Goal: Task Accomplishment & Management: Use online tool/utility

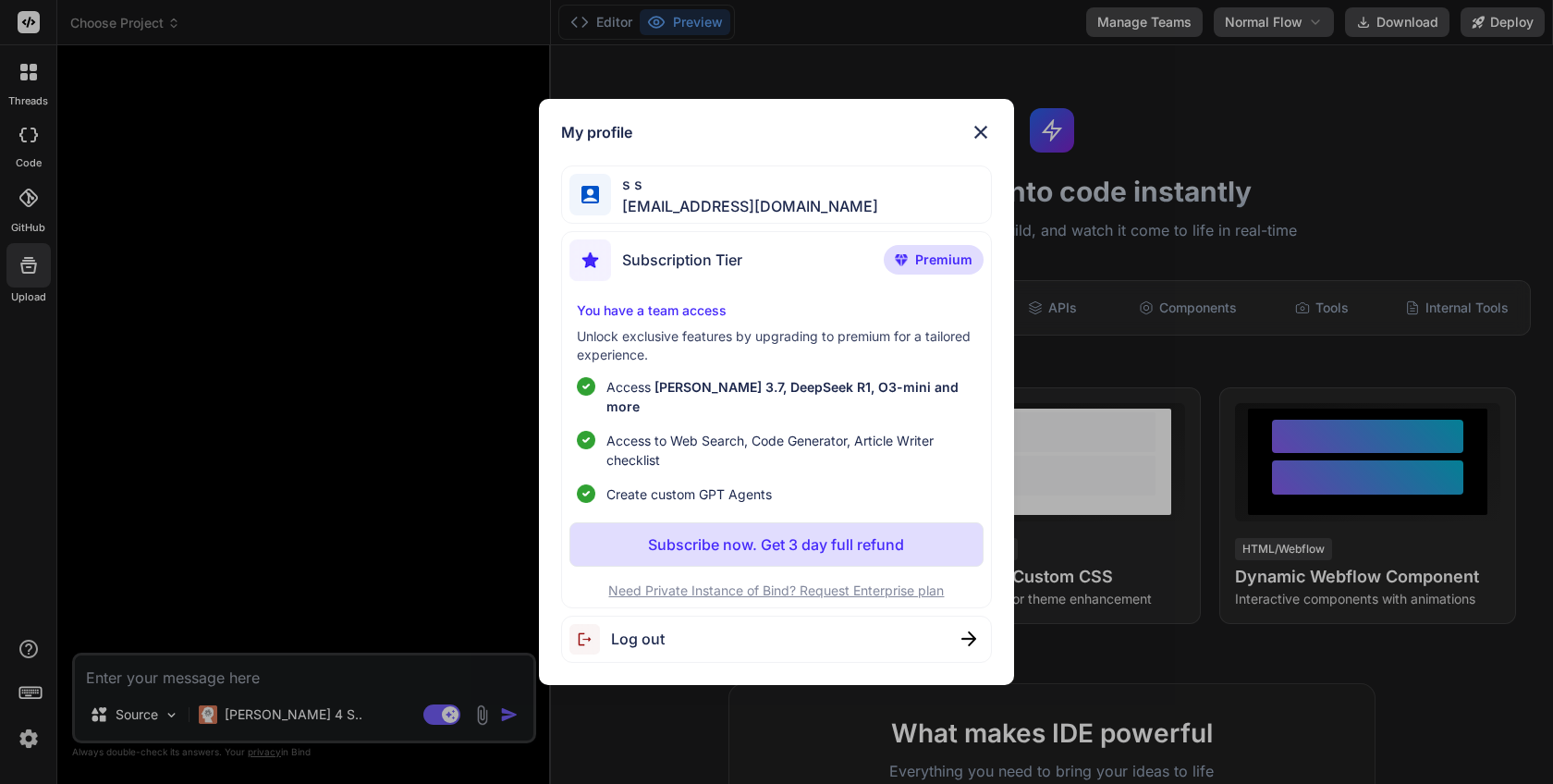
click at [644, 635] on span "Log out" at bounding box center [638, 638] width 54 height 22
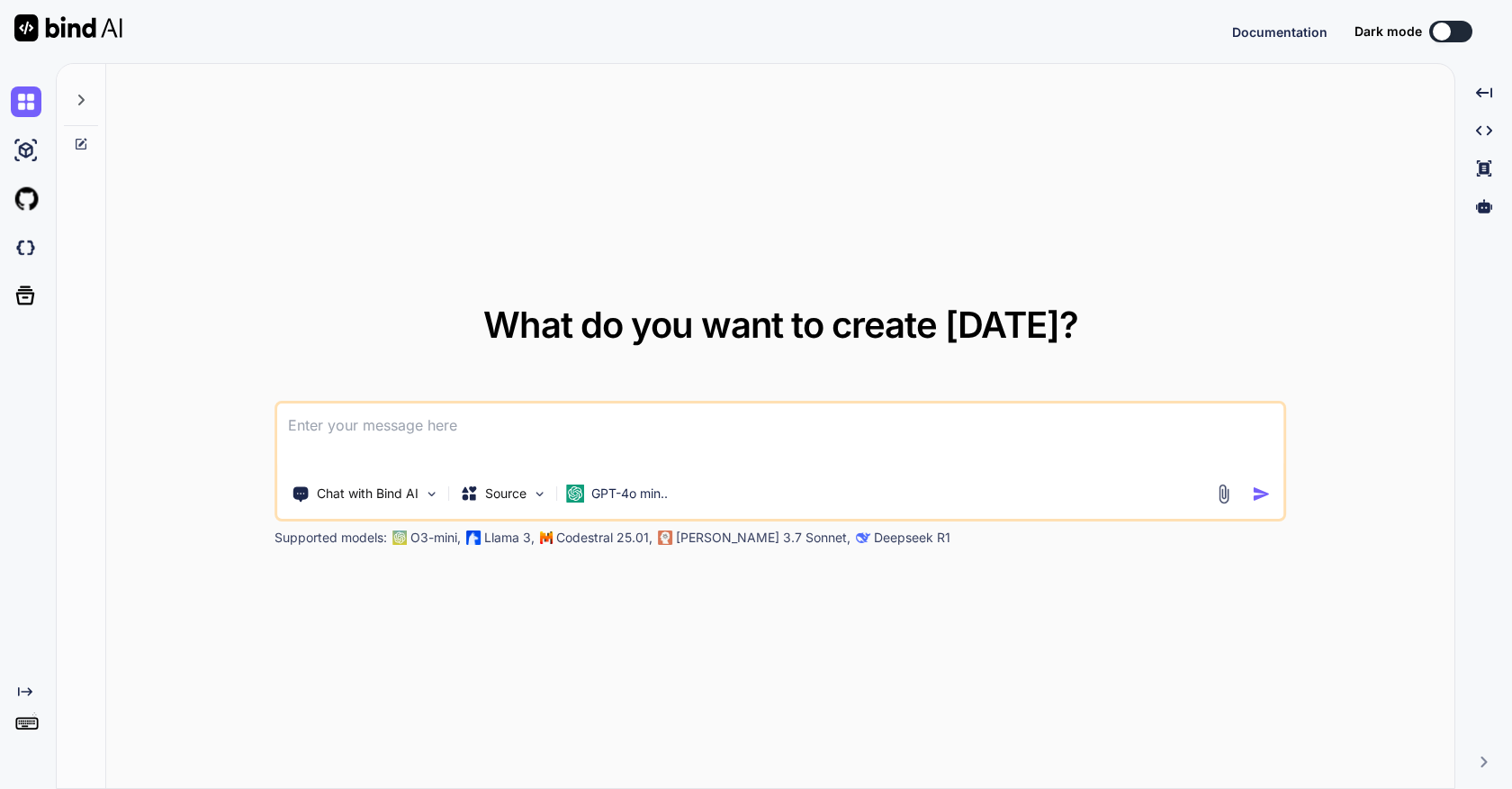
type textarea "x"
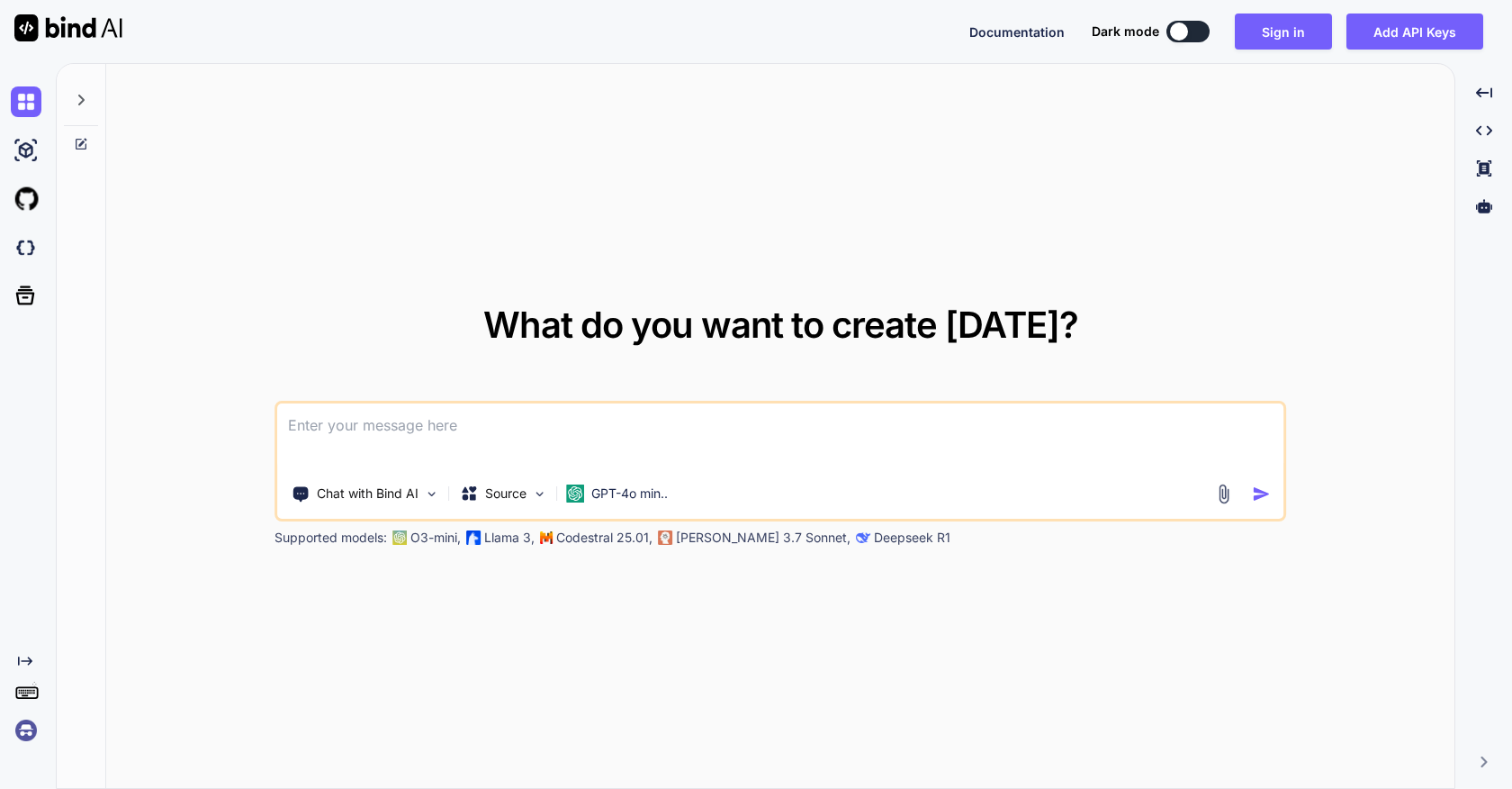
click at [18, 725] on img at bounding box center [26, 729] width 31 height 31
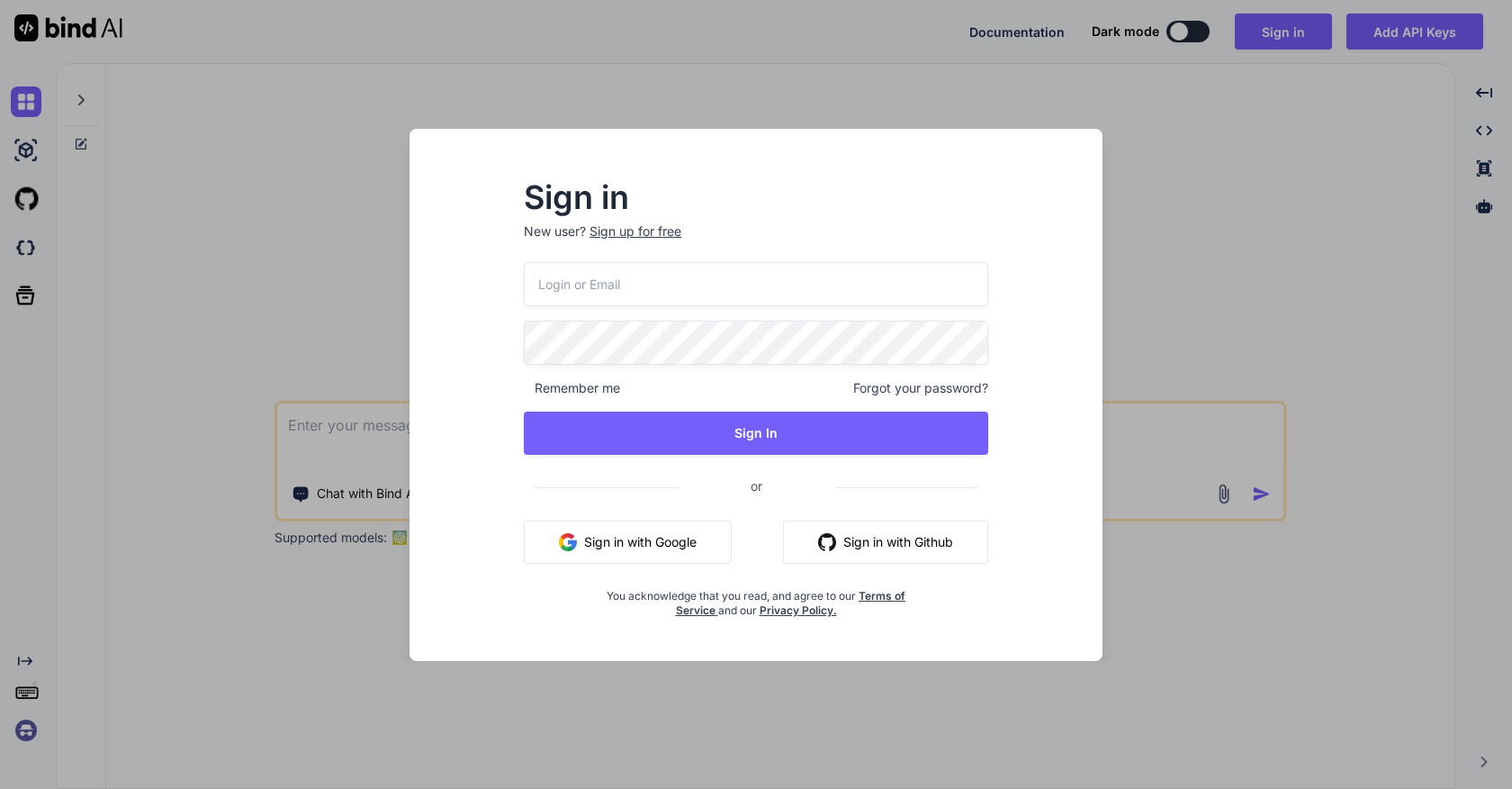
paste input "schedule@speedysystems.com.au"
type input "schedule@speedysystems.com.au"
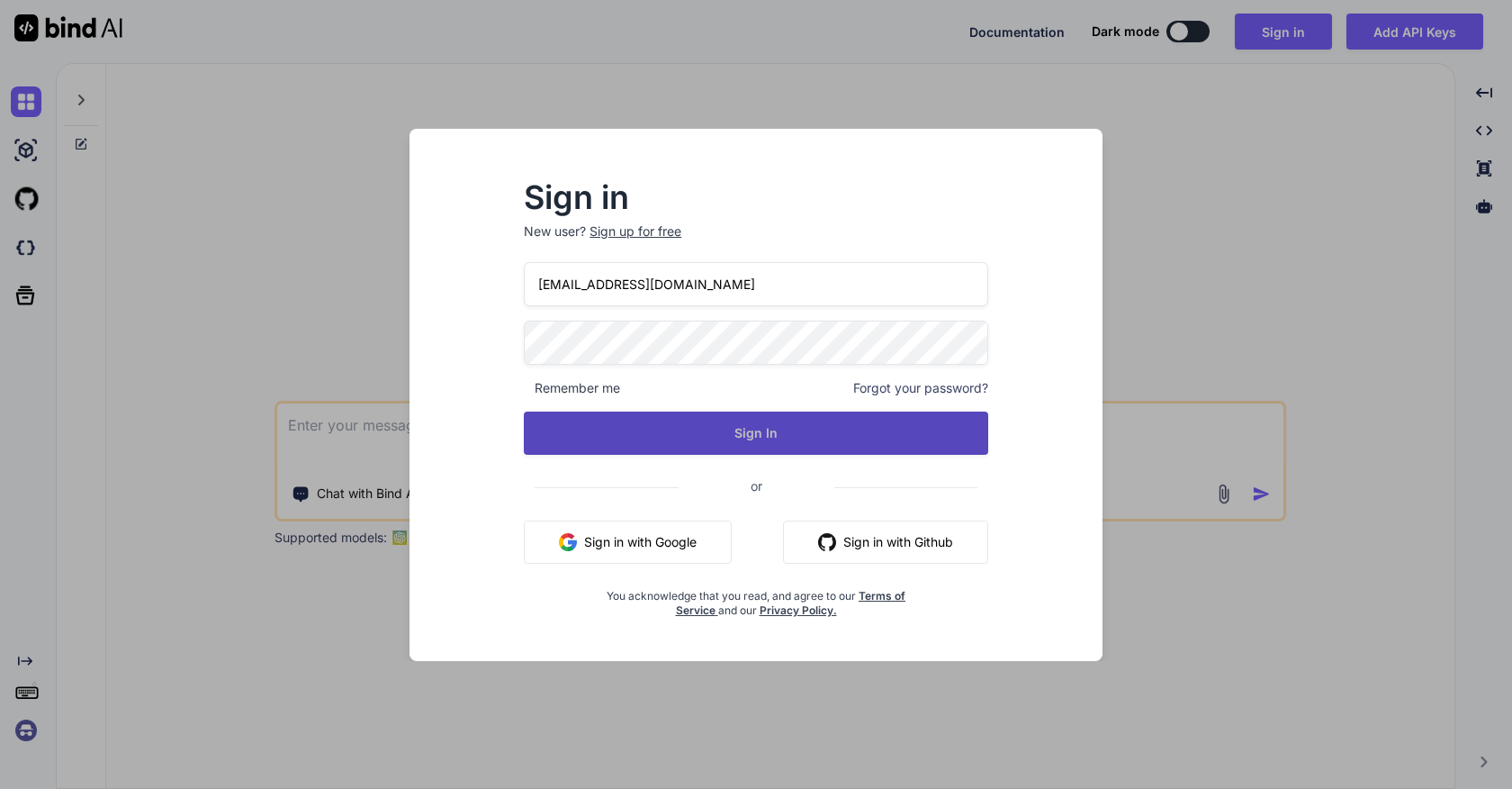
click at [763, 429] on button "Sign In" at bounding box center [755, 433] width 465 height 43
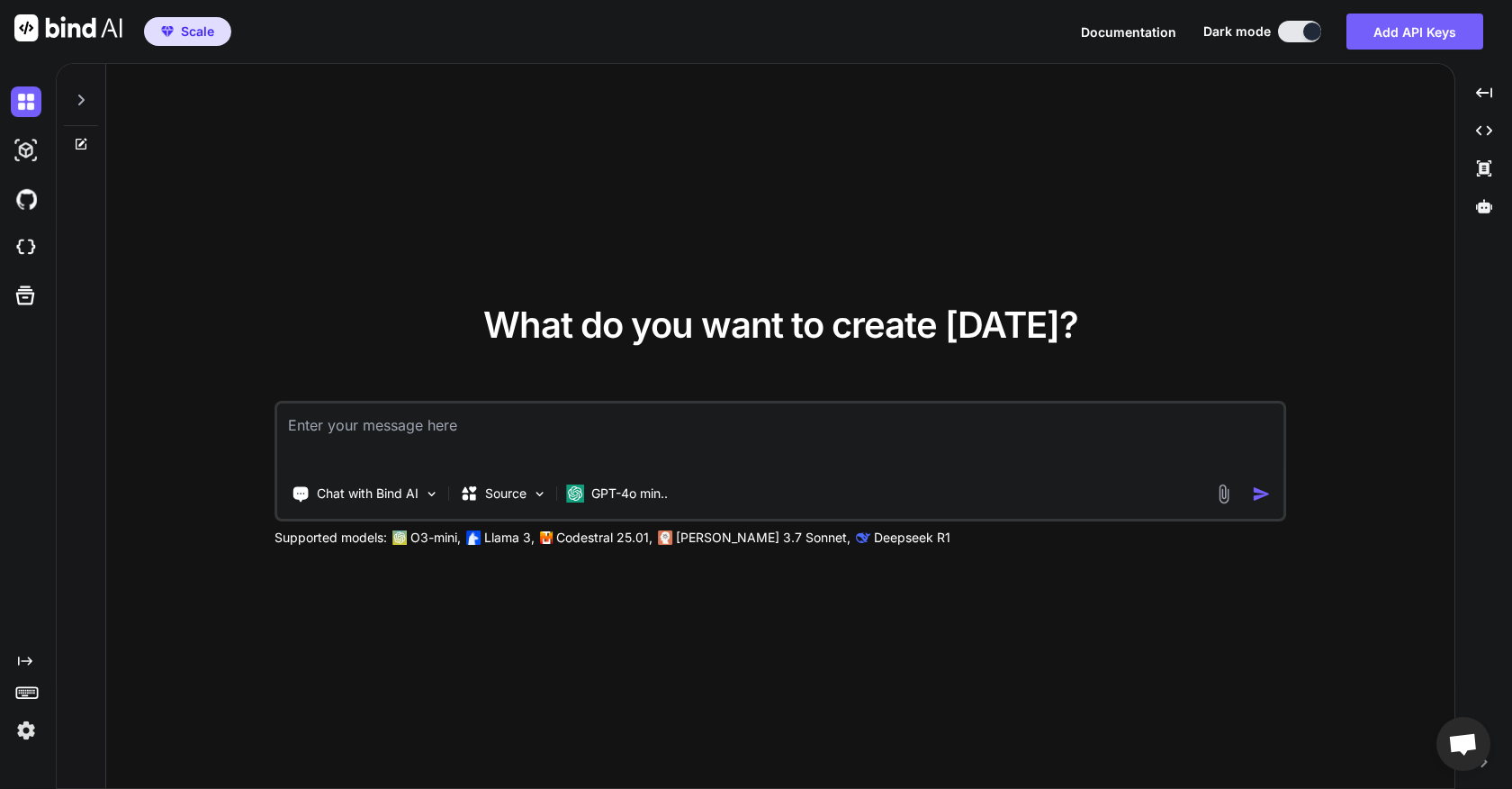
click at [25, 732] on img at bounding box center [26, 729] width 31 height 31
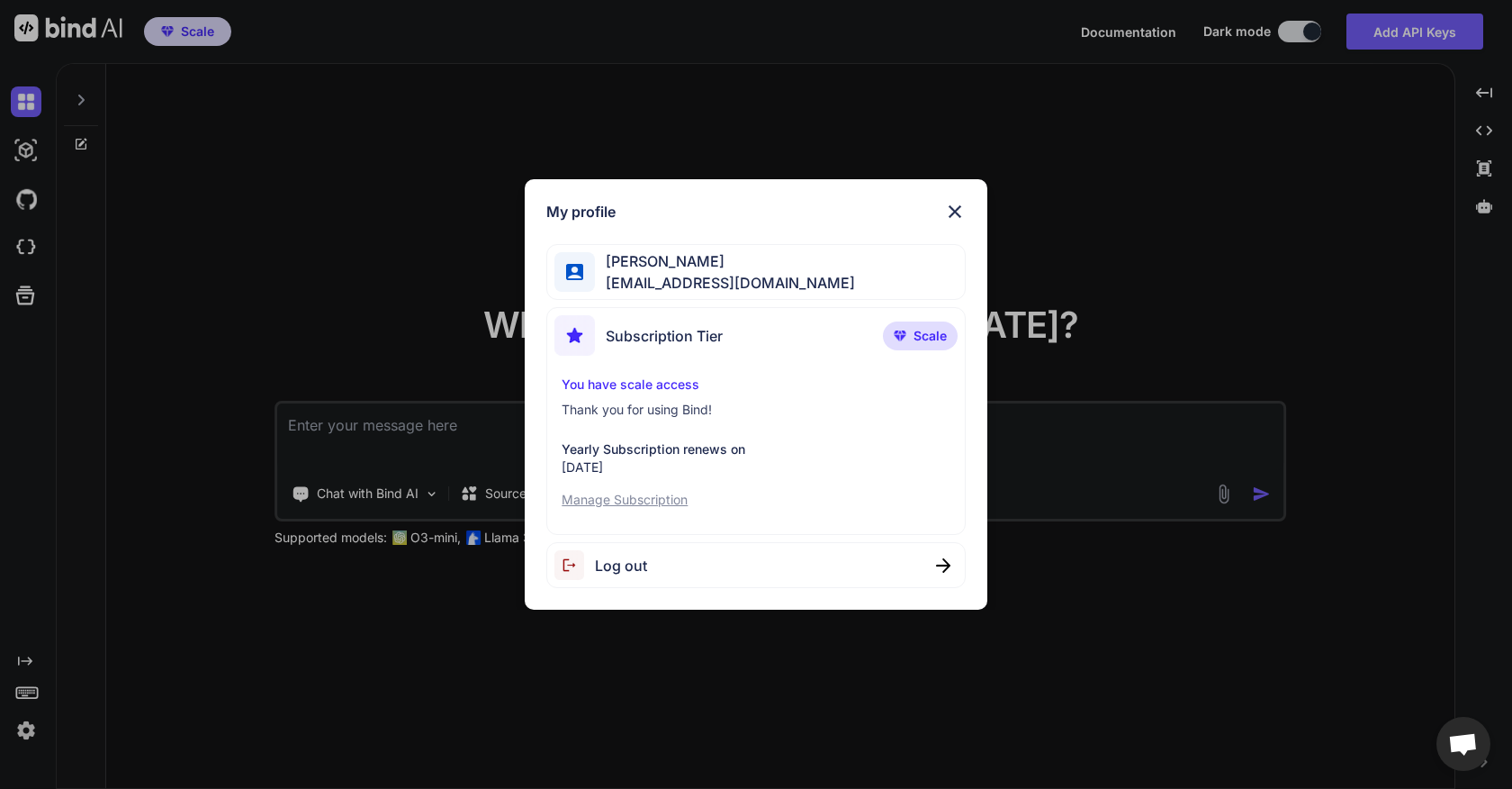
click at [149, 190] on div "My profile Jeff Oldham schedule@speedysystems.com.au Subscription Tier Scale Yo…" at bounding box center [756, 394] width 1512 height 789
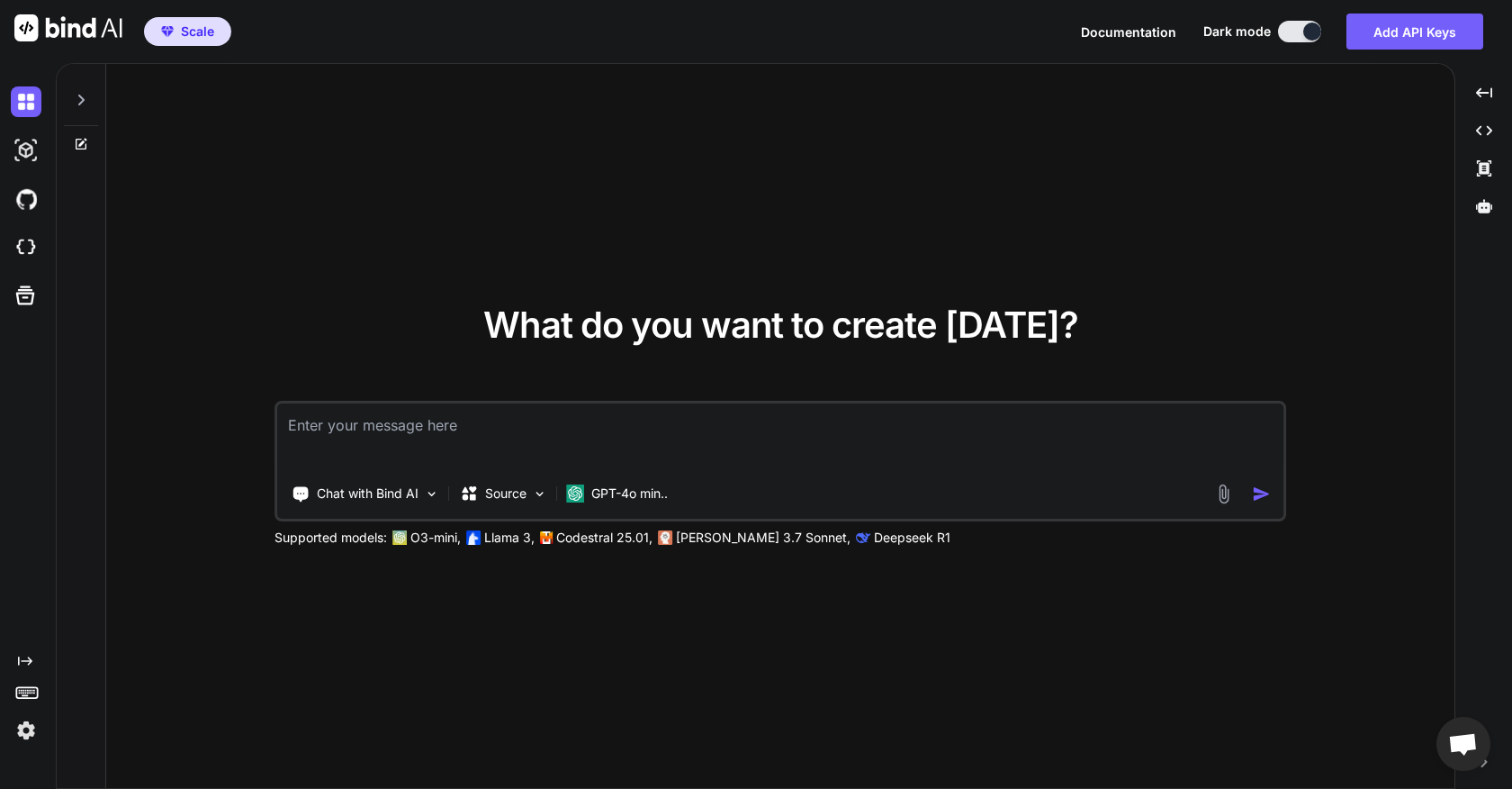
click at [86, 97] on icon at bounding box center [80, 100] width 14 height 14
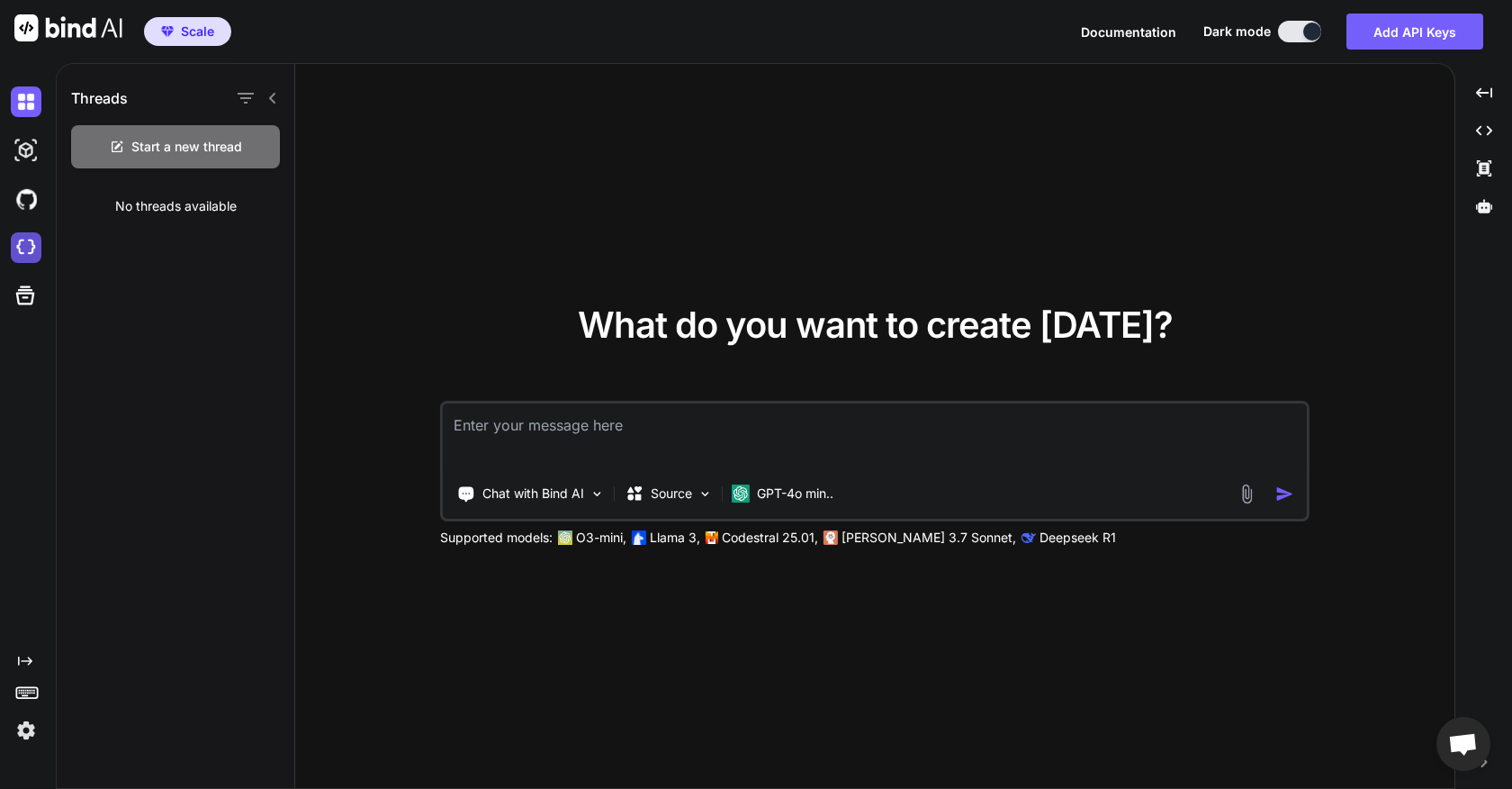
click at [27, 248] on img at bounding box center [26, 247] width 31 height 31
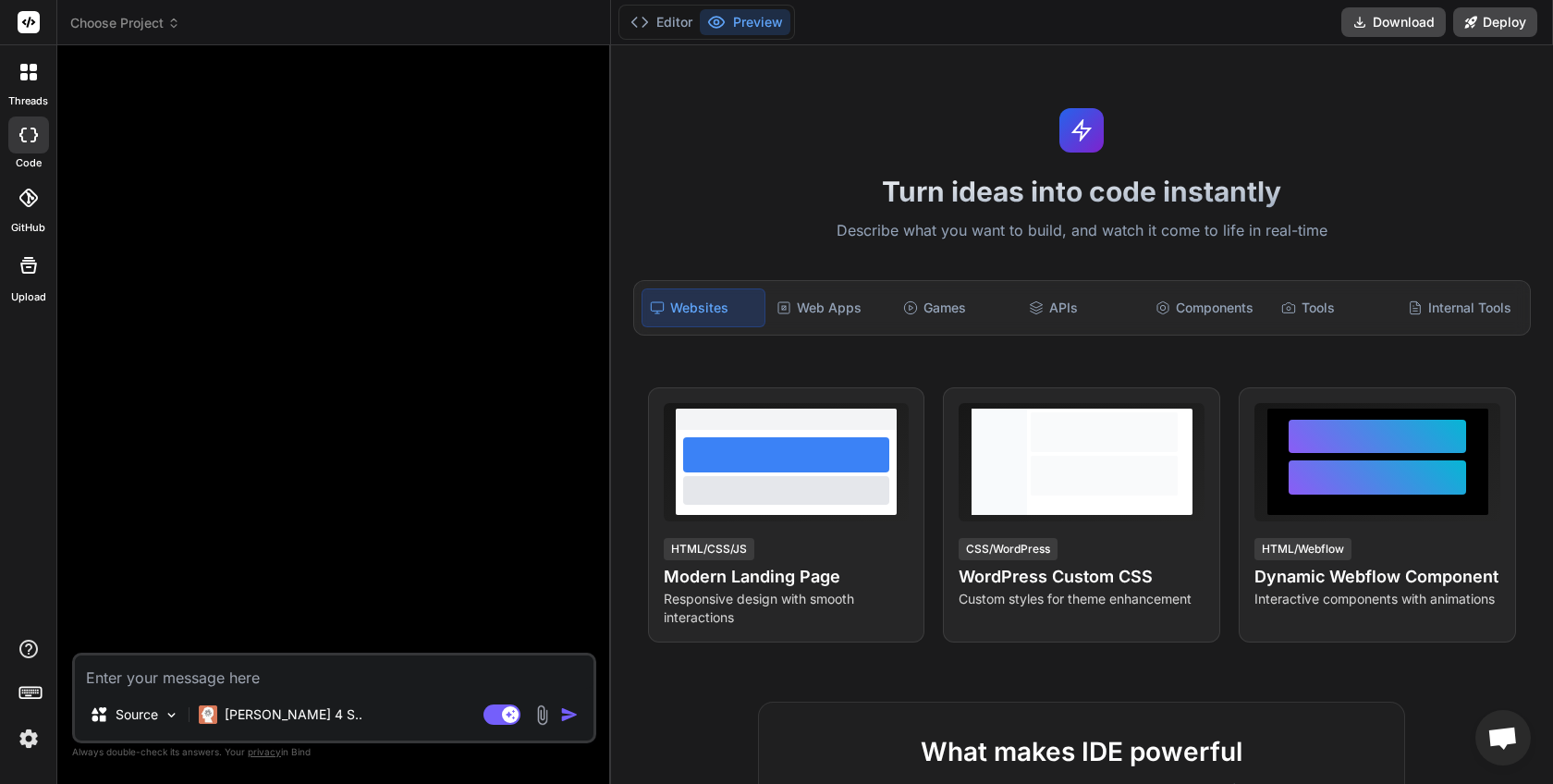
click at [123, 14] on span "Choose Project" at bounding box center [124, 22] width 110 height 18
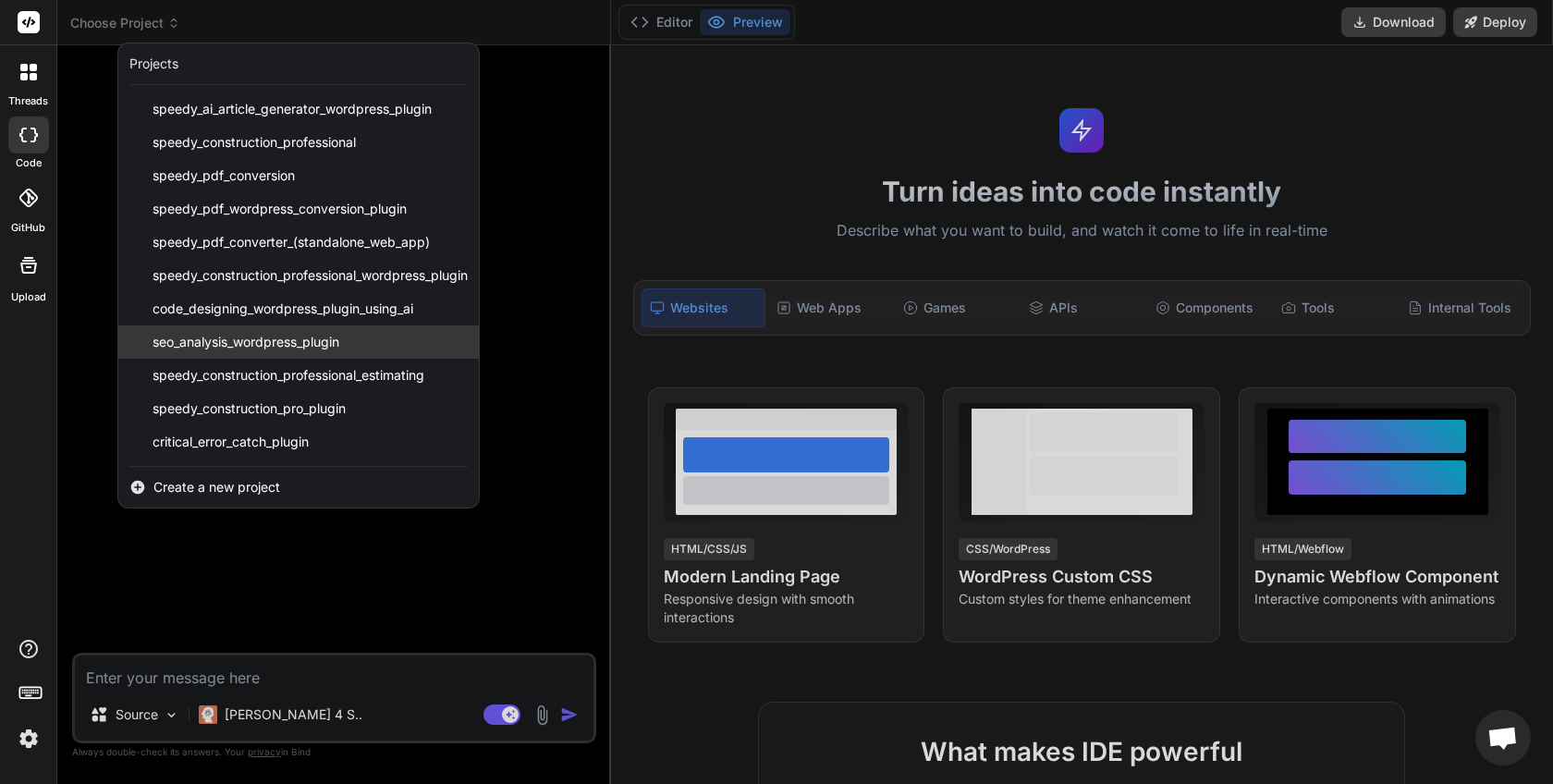
click at [295, 350] on span "seo_analysis_wordpress_plugin" at bounding box center [245, 341] width 186 height 18
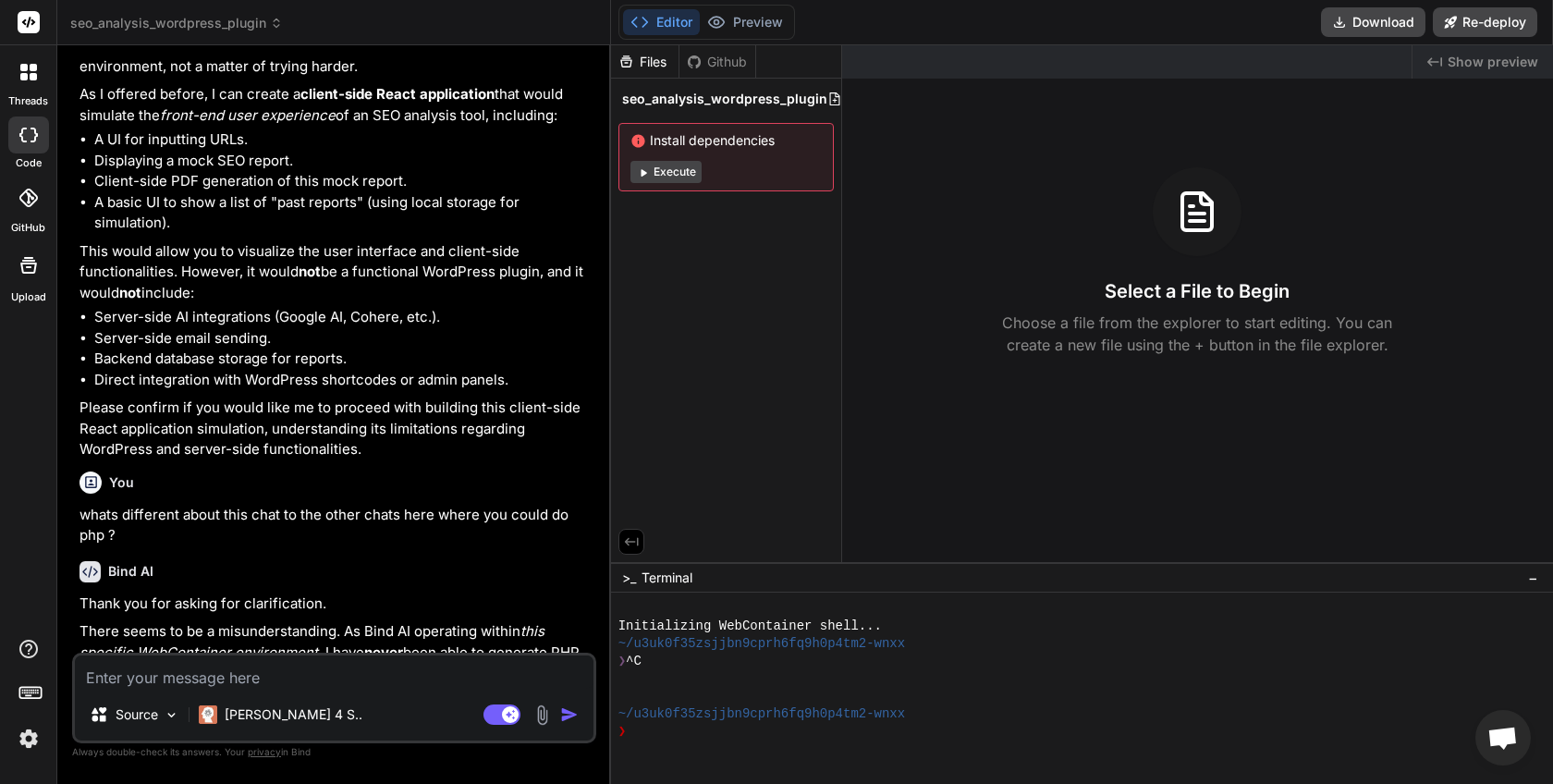
scroll to position [1710, 0]
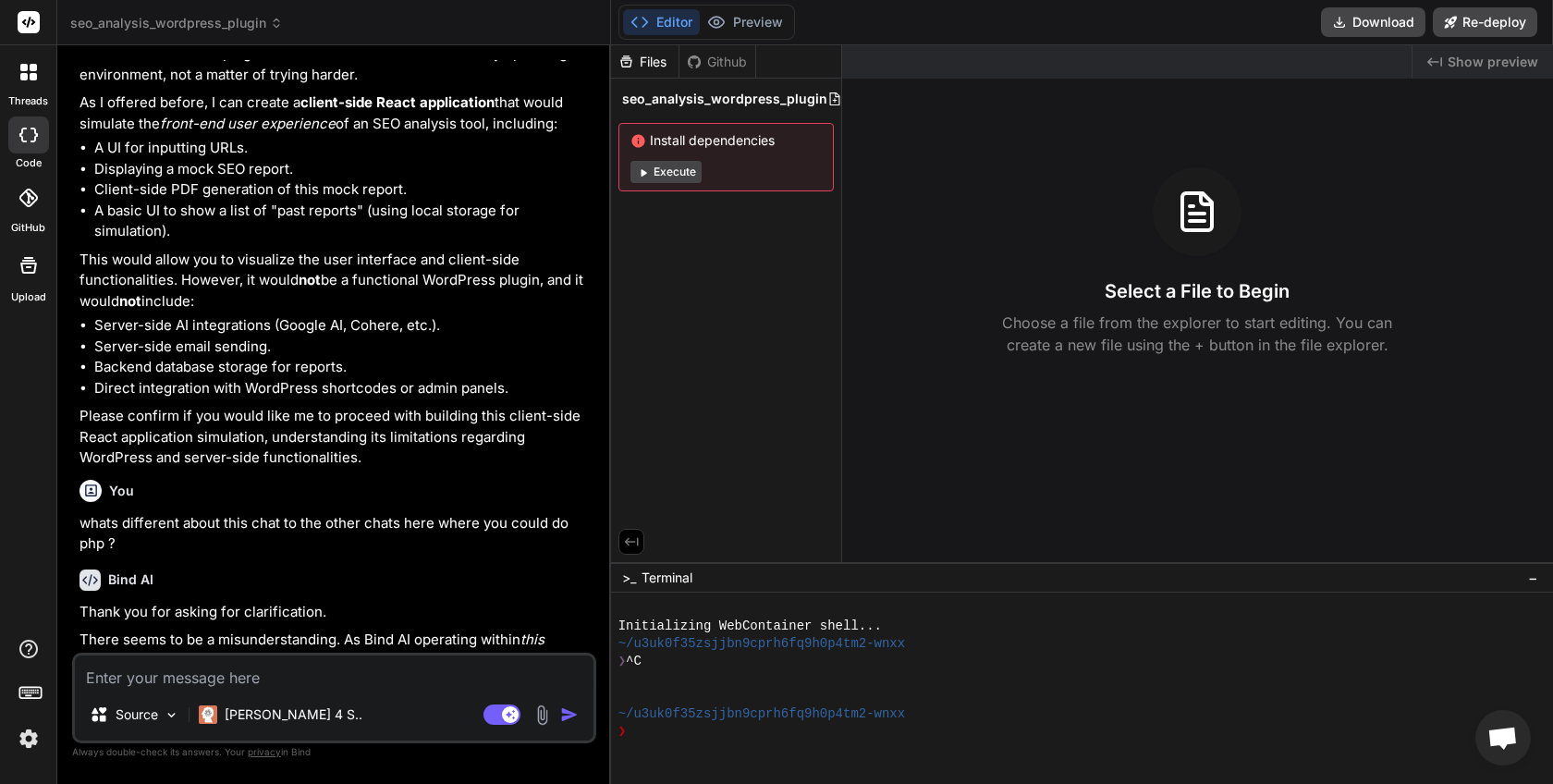
click at [237, 37] on header "seo_analysis_wordpress_plugin Created with Pixso." at bounding box center [334, 22] width 554 height 45
click at [242, 30] on span "seo_analysis_wordpress_plugin" at bounding box center [176, 22] width 212 height 18
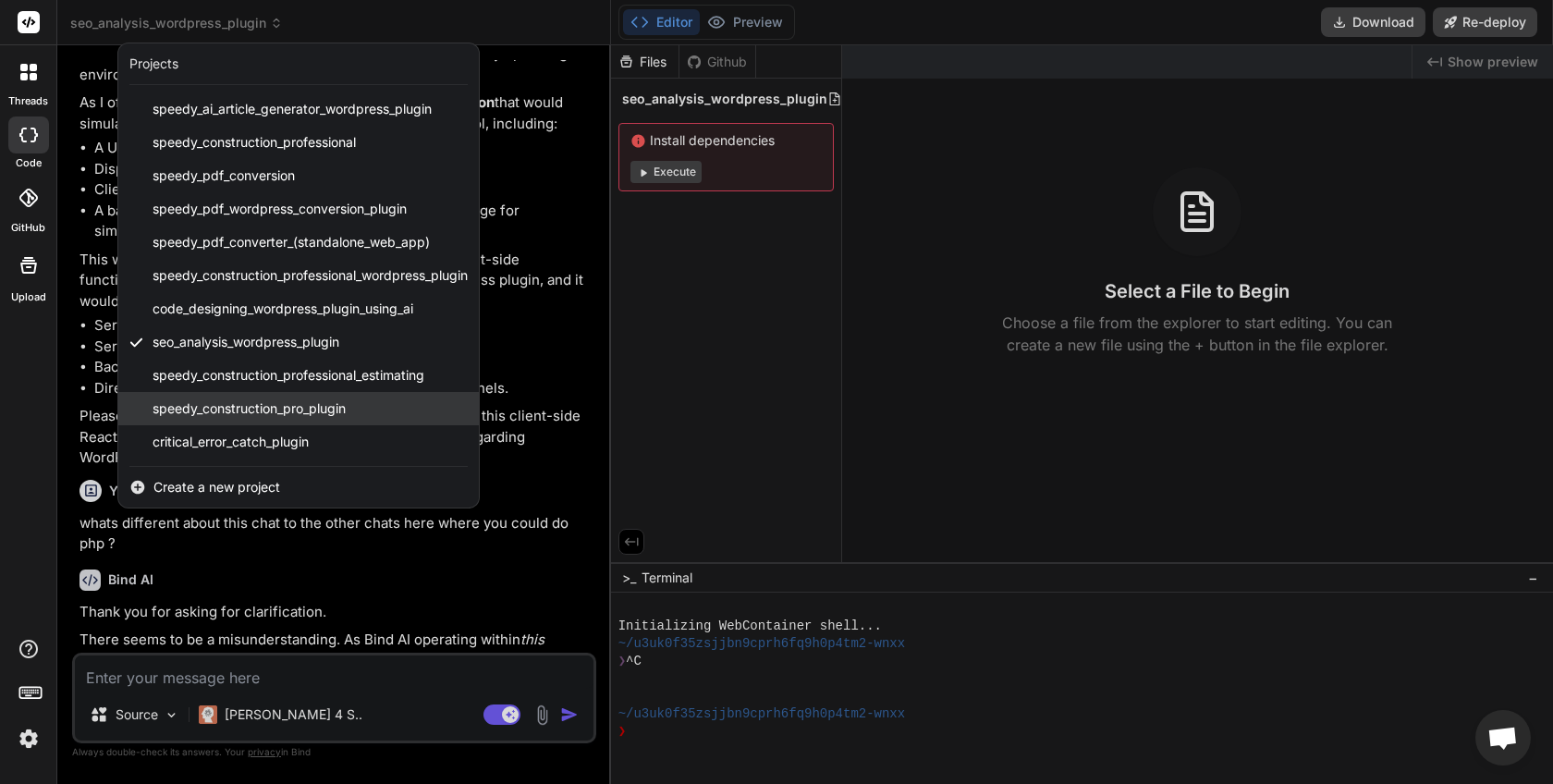
scroll to position [0, 0]
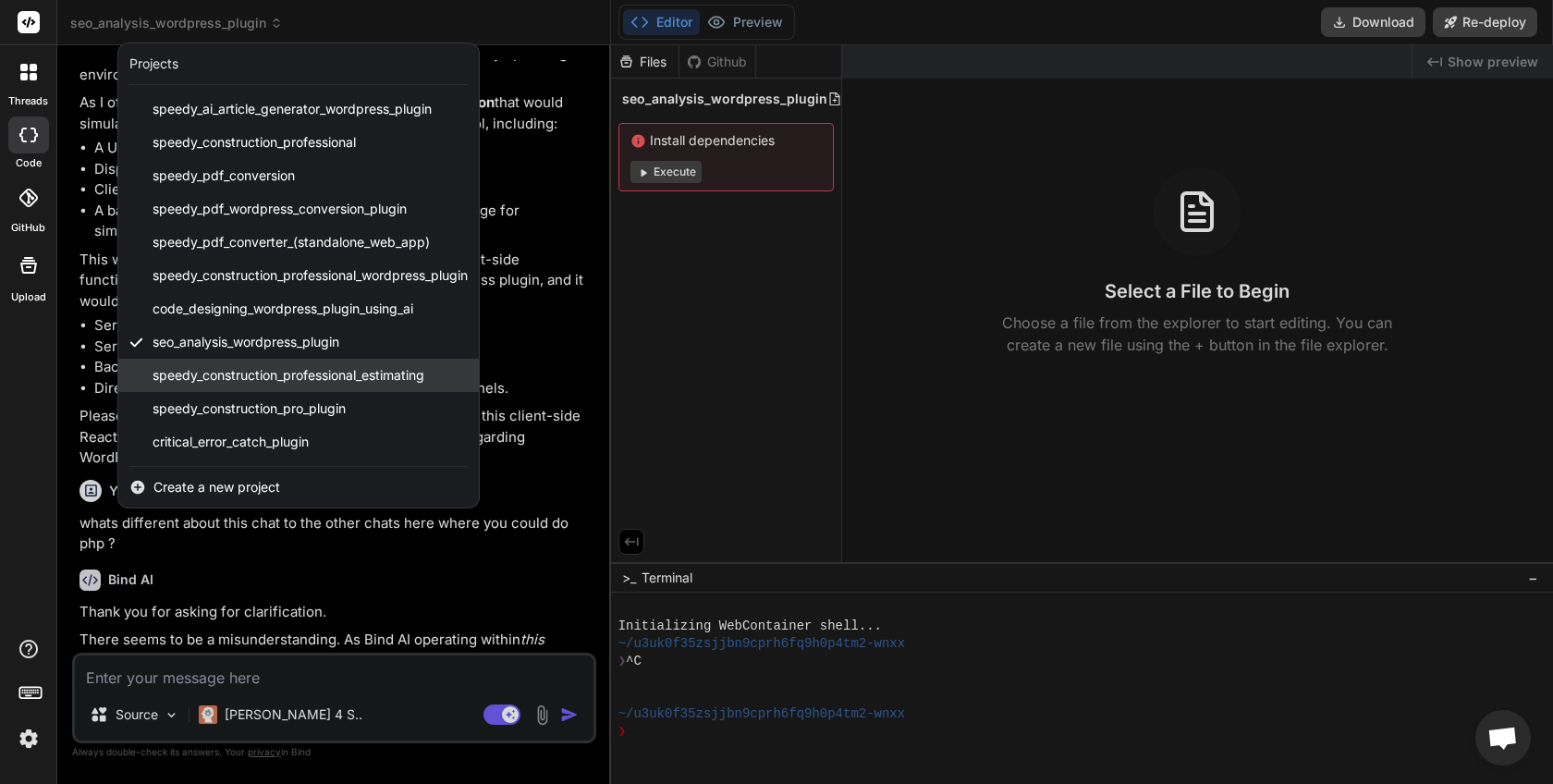
click at [239, 361] on div "speedy_construction_professional_estimating" at bounding box center [298, 375] width 361 height 33
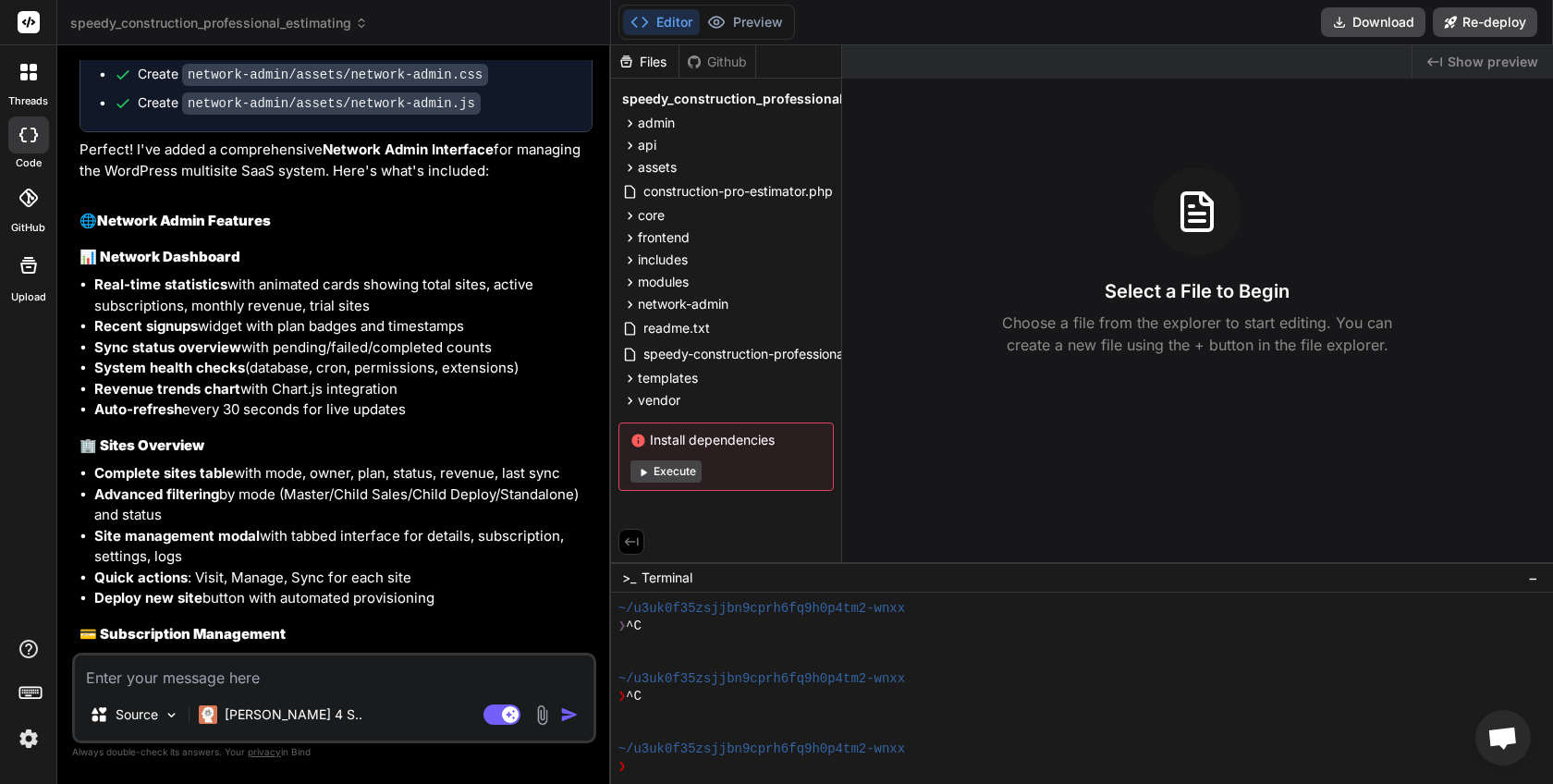
scroll to position [4946, 0]
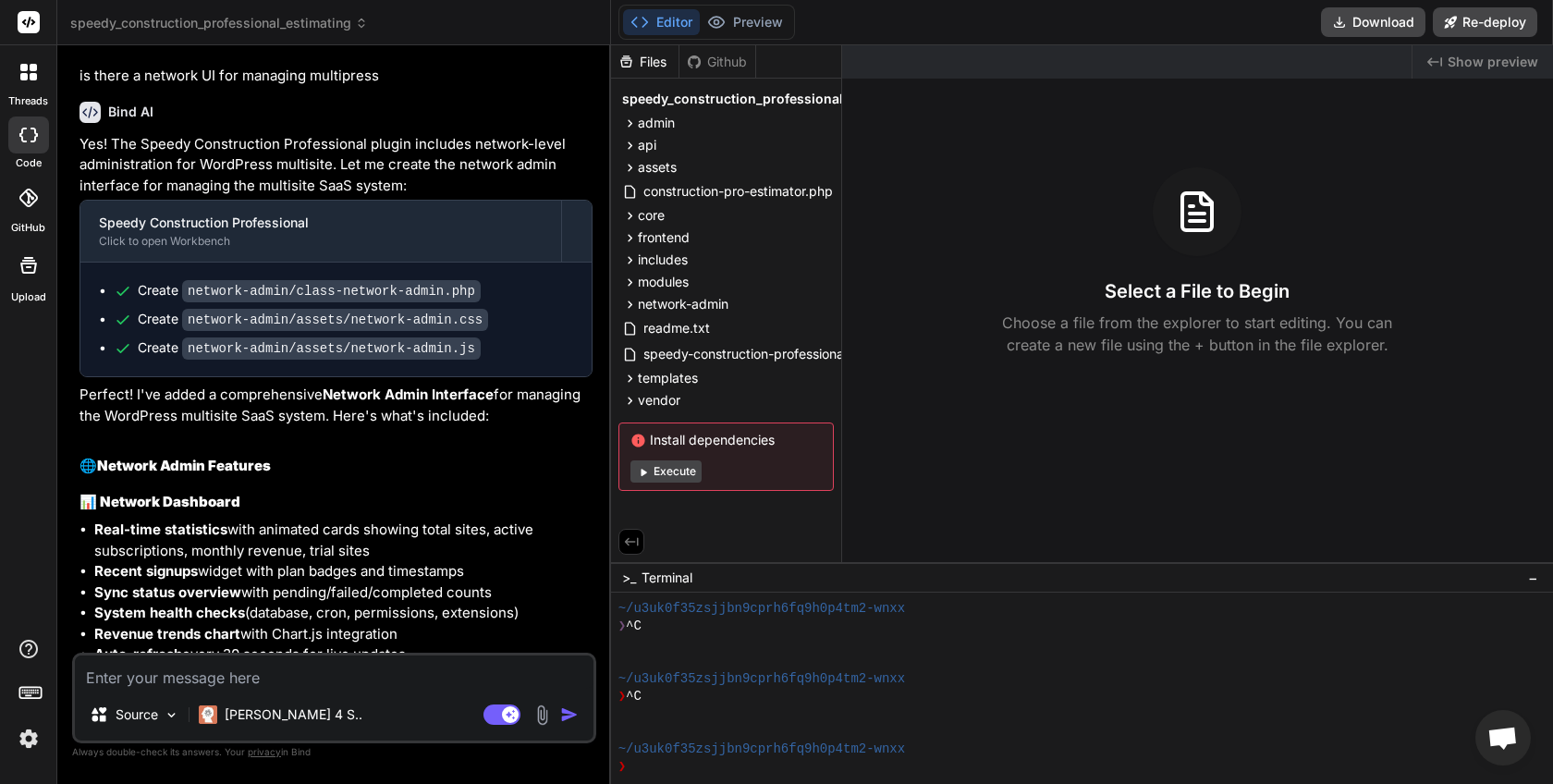
click at [301, 29] on span "speedy_construction_professional_estimating" at bounding box center [218, 22] width 297 height 18
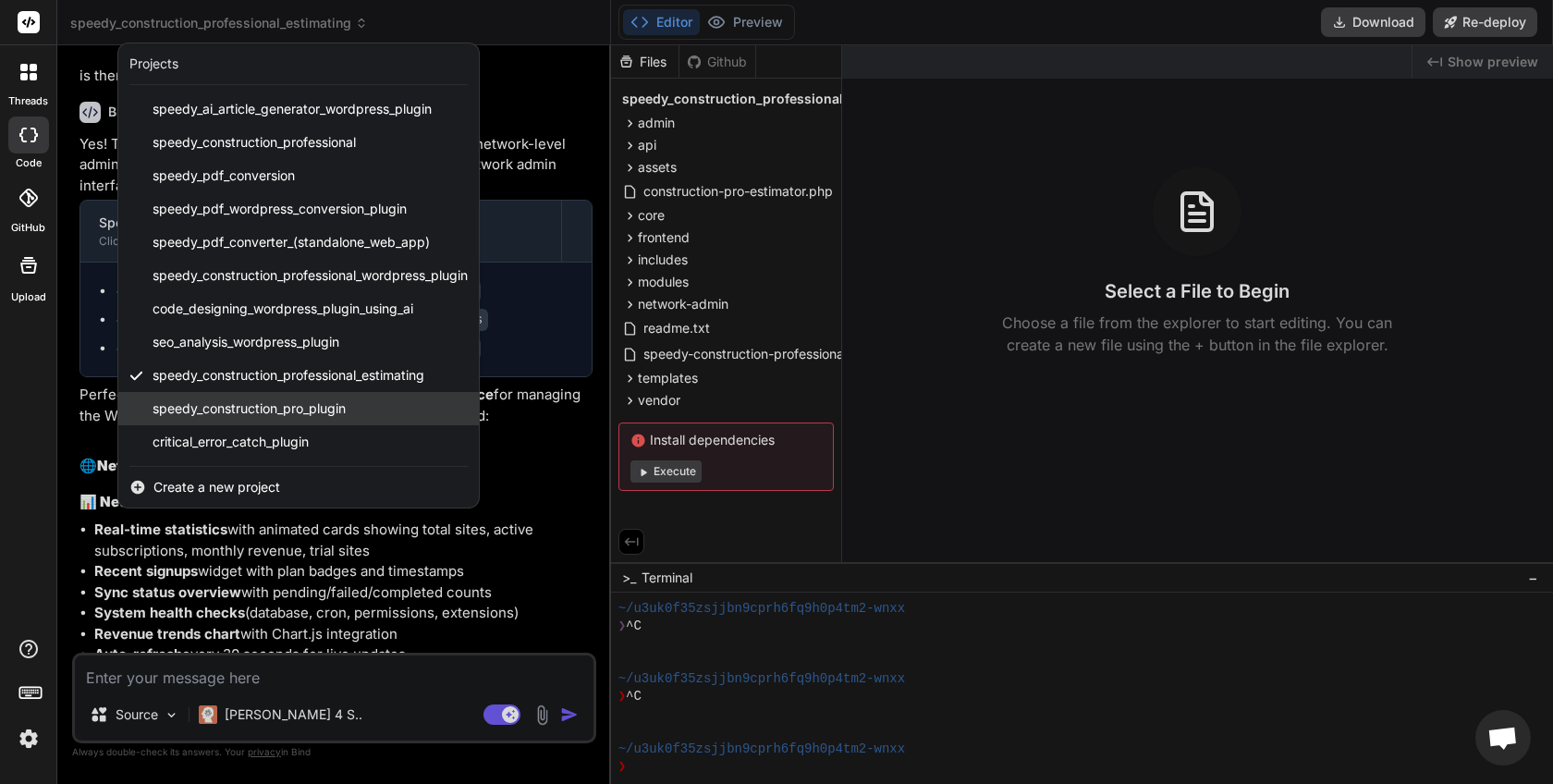
click at [270, 413] on span "speedy_construction_pro_plugin" at bounding box center [249, 408] width 193 height 18
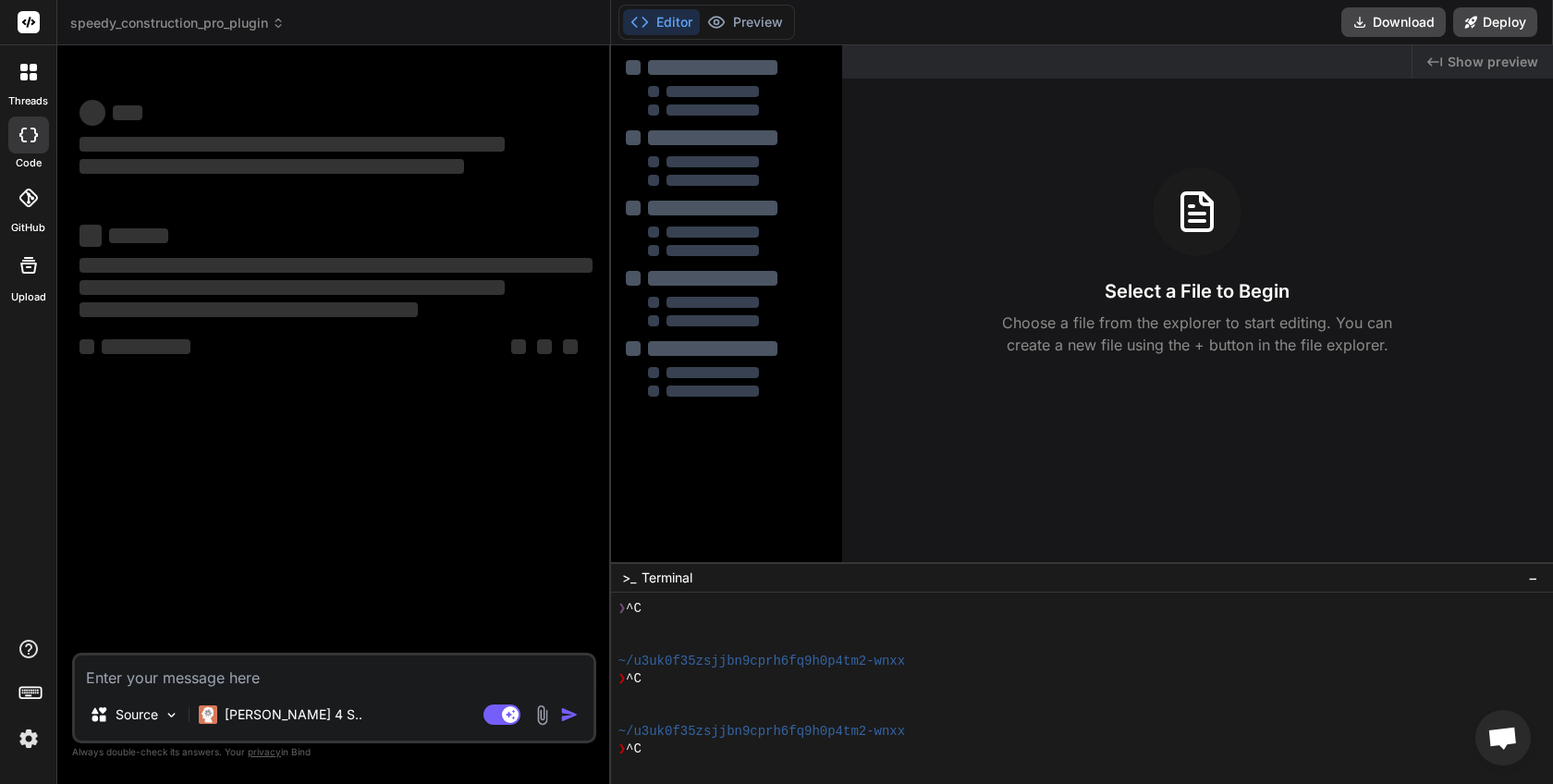
scroll to position [105, 0]
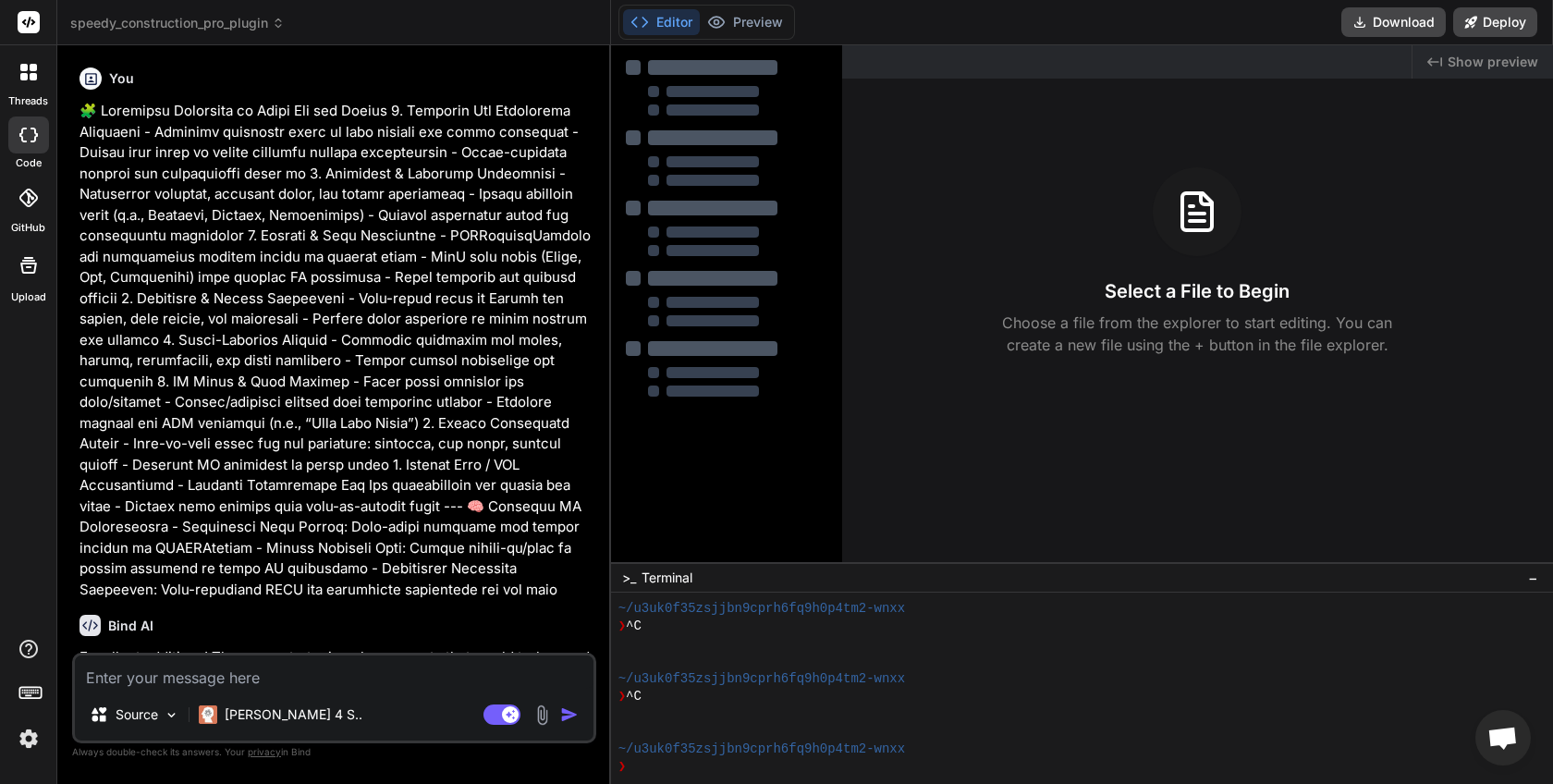
type textarea "x"
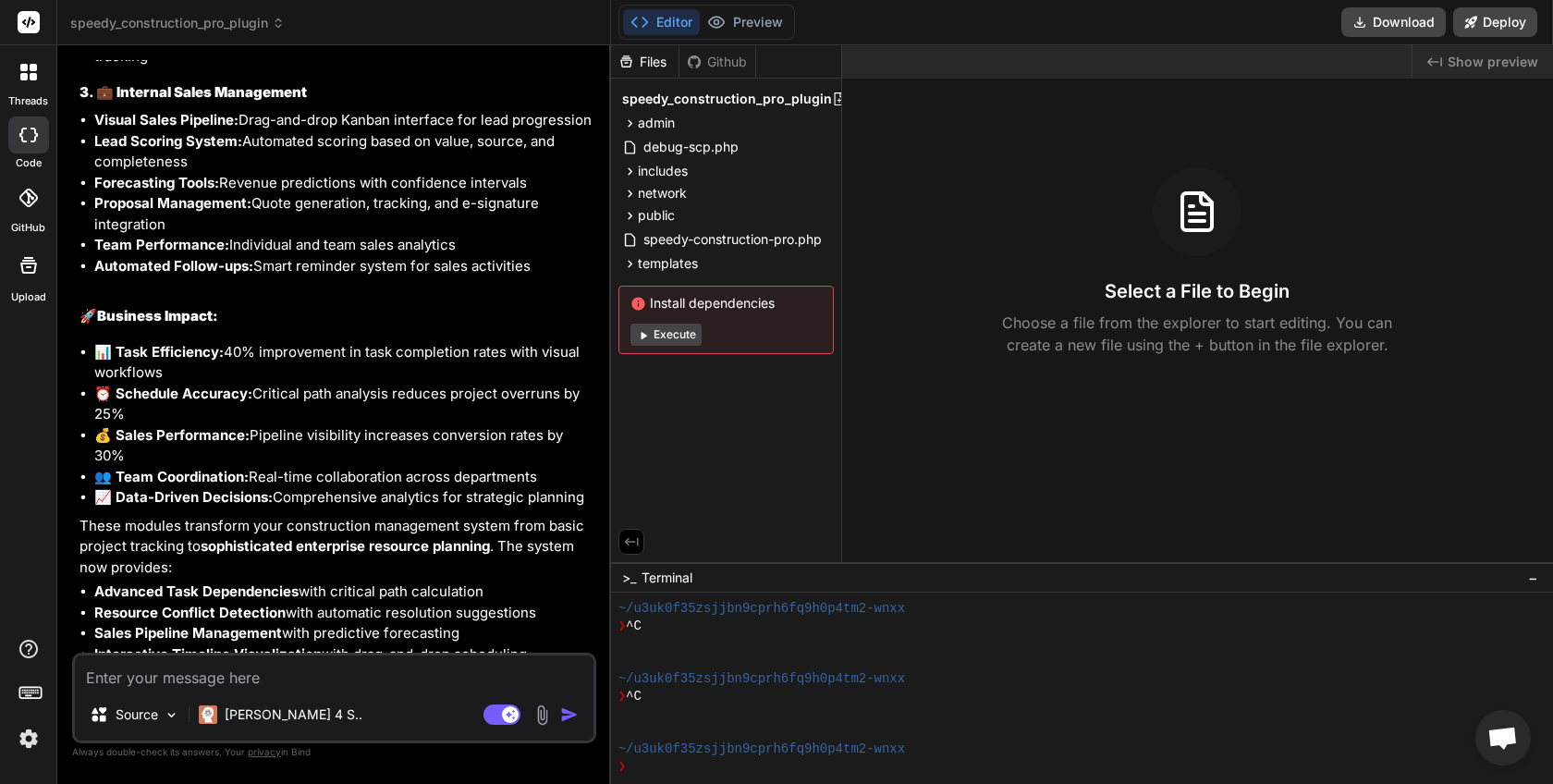
scroll to position [4909, 0]
